Goal: Book appointment/travel/reservation

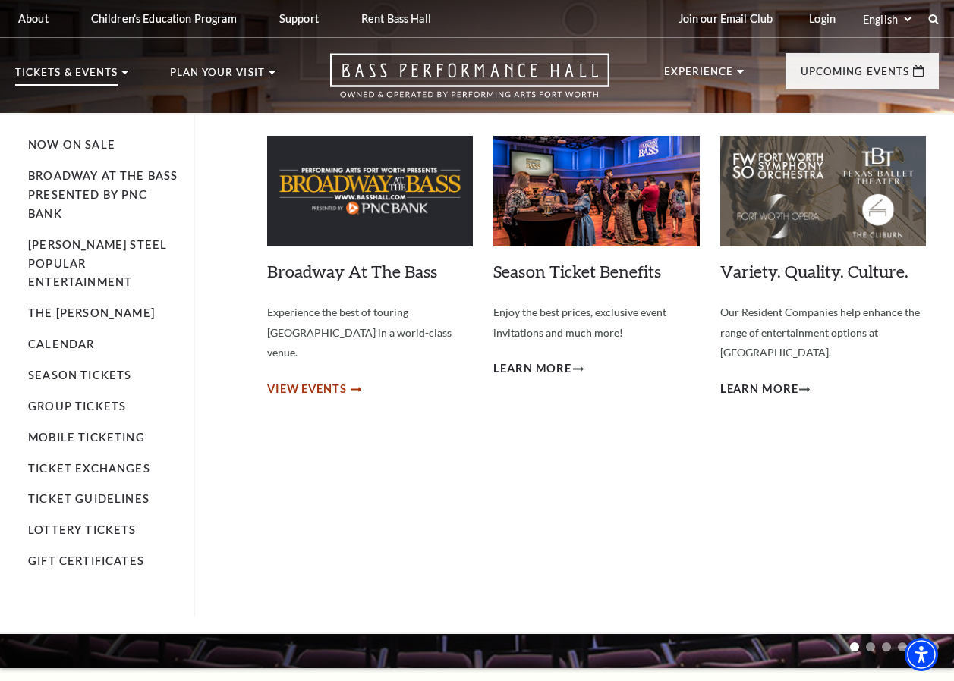
click at [328, 380] on span "View Events" at bounding box center [307, 389] width 80 height 19
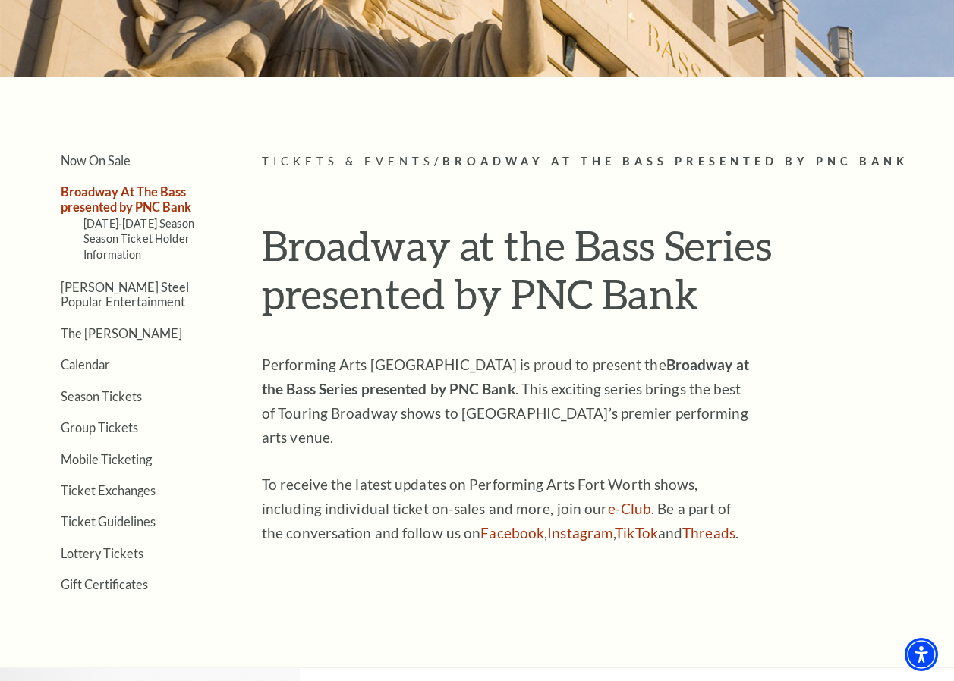
scroll to position [303, 0]
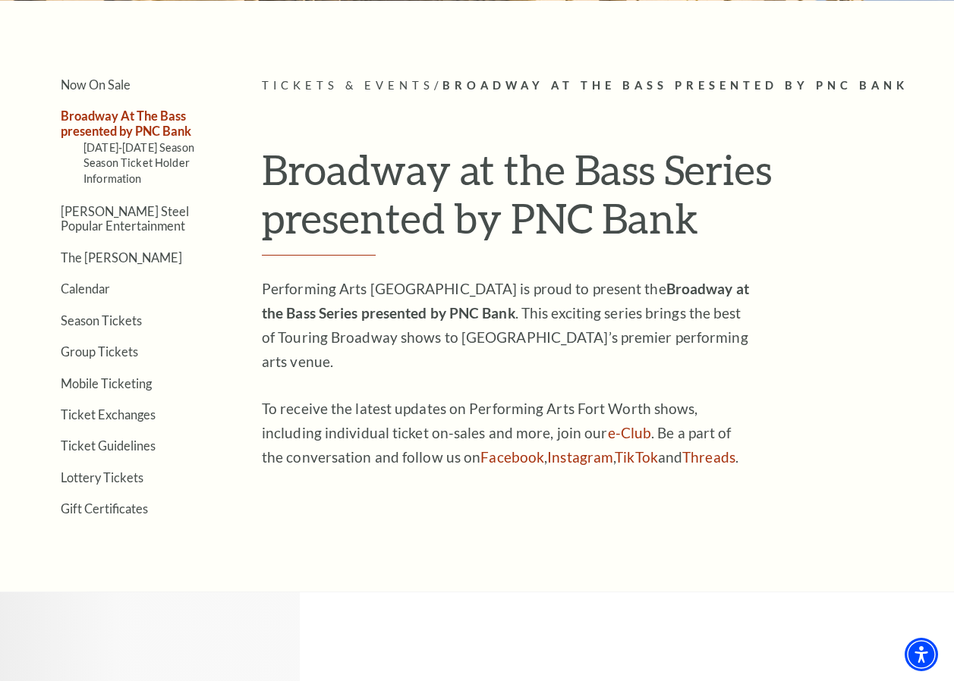
click at [97, 129] on link "Broadway At The Bass presented by PNC Bank" at bounding box center [126, 122] width 130 height 29
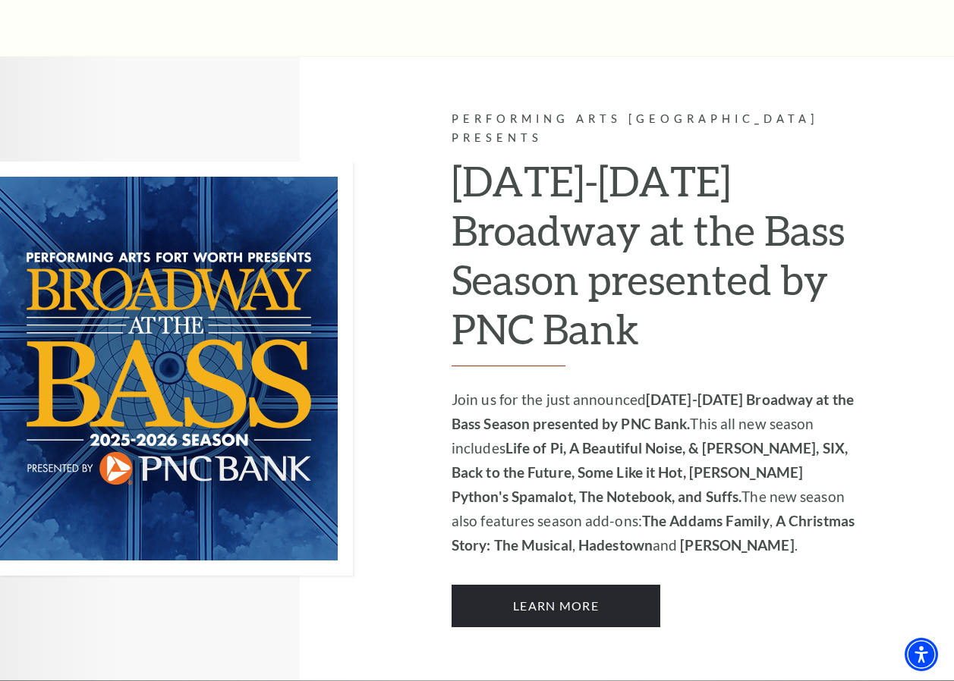
scroll to position [915, 0]
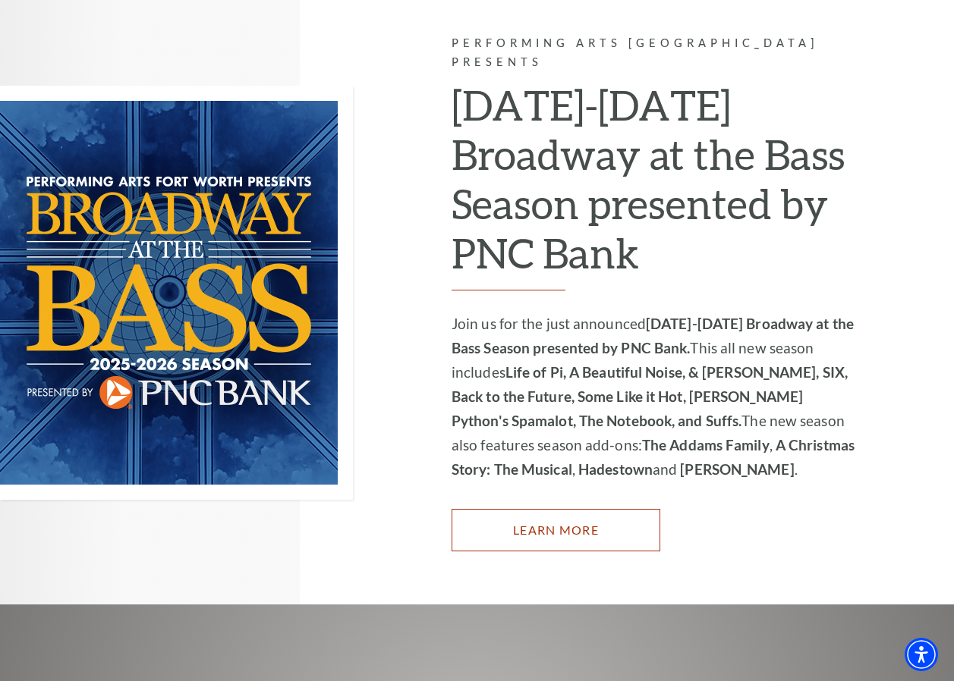
click at [560, 520] on link "Learn More" at bounding box center [555, 530] width 209 height 42
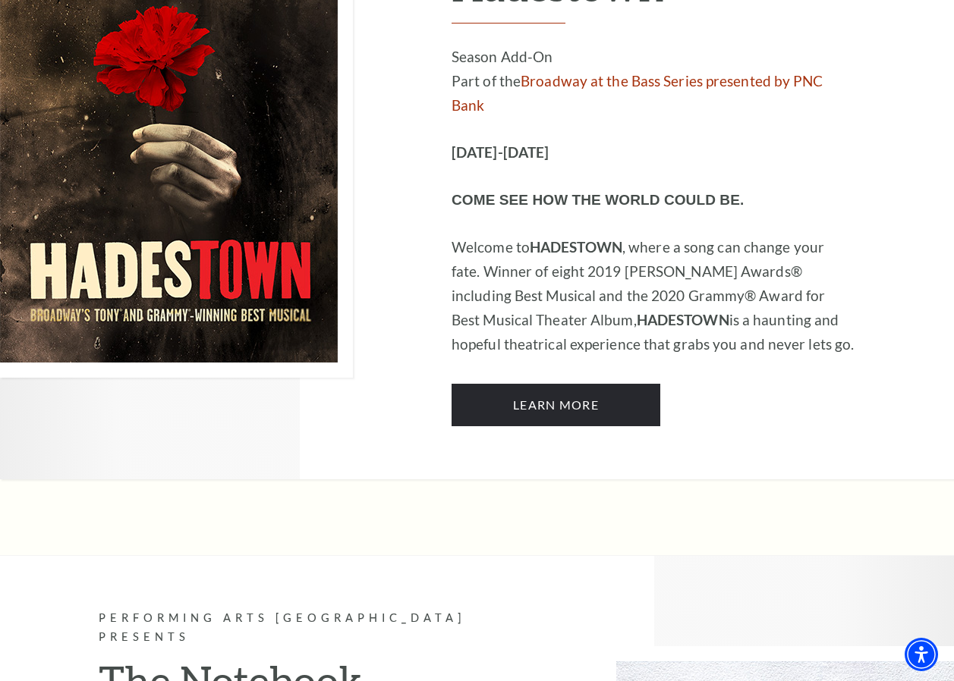
scroll to position [9027, 0]
